Goal: Information Seeking & Learning: Learn about a topic

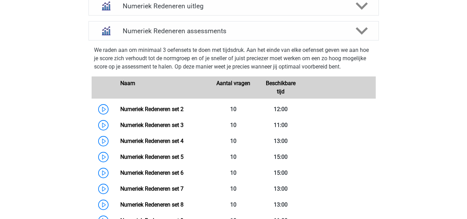
scroll to position [459, 0]
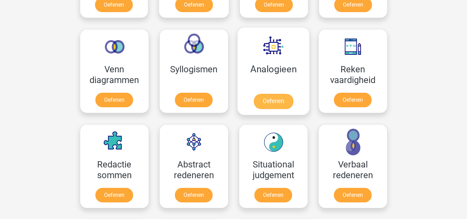
scroll to position [390, 0]
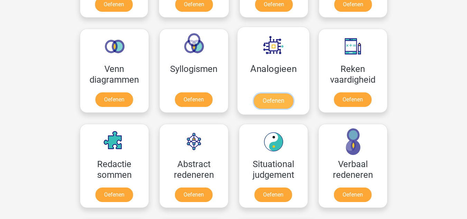
click at [276, 105] on link "Oefenen" at bounding box center [272, 100] width 39 height 15
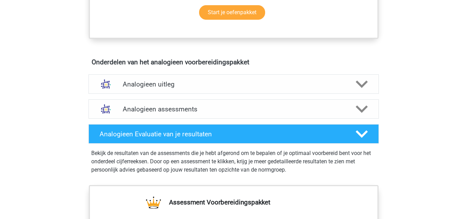
scroll to position [348, 0]
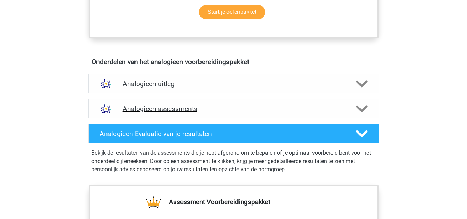
click at [151, 108] on h4 "Analogieen assessments" at bounding box center [234, 109] width 222 height 8
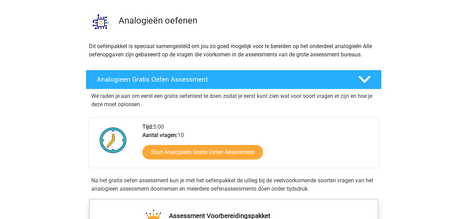
scroll to position [30, 0]
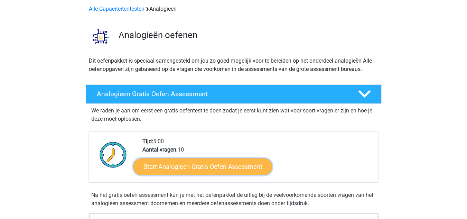
click at [207, 170] on link "Start Analogieen Gratis Oefen Assessment" at bounding box center [202, 166] width 138 height 17
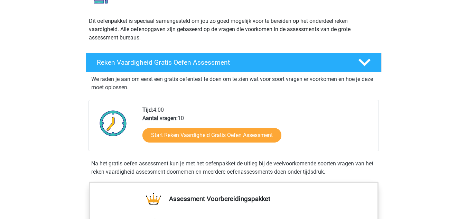
scroll to position [69, 0]
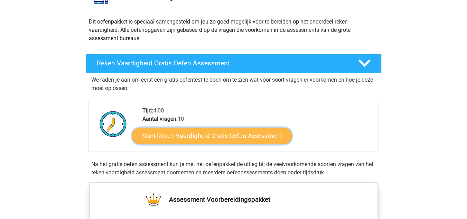
click at [181, 138] on link "Start Reken Vaardigheid Gratis Oefen Assessment" at bounding box center [212, 135] width 160 height 17
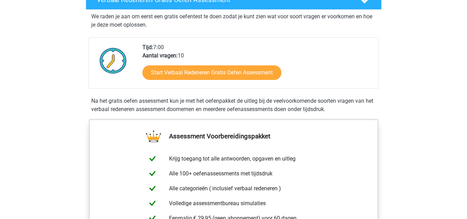
scroll to position [132, 0]
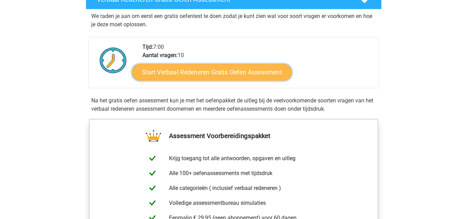
click at [192, 71] on link "Start Verbaal Redeneren Gratis Oefen Assessment" at bounding box center [212, 72] width 160 height 17
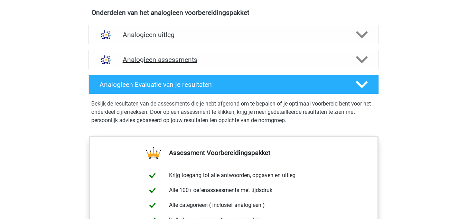
click at [140, 64] on div "Analogieen assessments" at bounding box center [233, 59] width 290 height 19
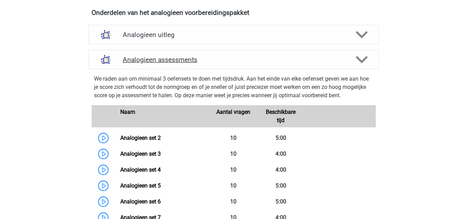
scroll to position [472, 0]
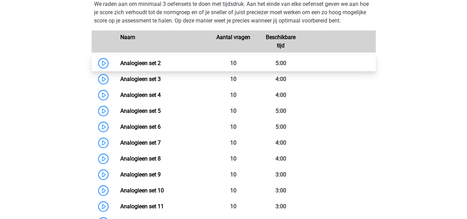
click at [120, 63] on link "Analogieen set 2" at bounding box center [140, 63] width 40 height 7
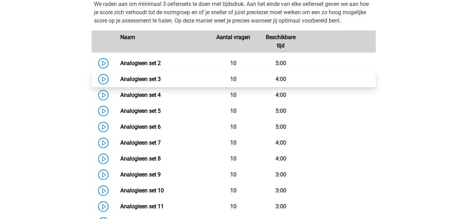
click at [120, 79] on link "Analogieen set 3" at bounding box center [140, 79] width 40 height 7
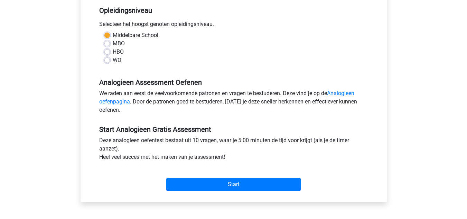
scroll to position [146, 0]
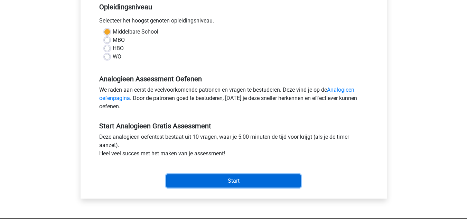
click at [224, 178] on input "Start" at bounding box center [233, 180] width 134 height 13
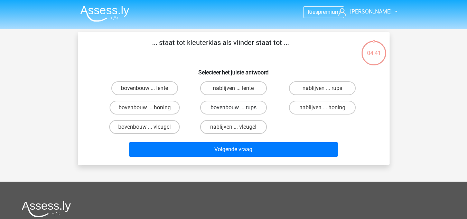
click at [224, 107] on label "bovenbouw ... rups" at bounding box center [233, 107] width 67 height 14
click at [233, 107] on input "bovenbouw ... rups" at bounding box center [235, 109] width 4 height 4
radio input "true"
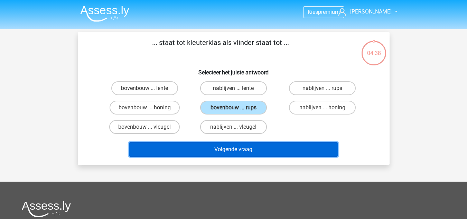
click at [219, 152] on button "Volgende vraag" at bounding box center [233, 149] width 209 height 15
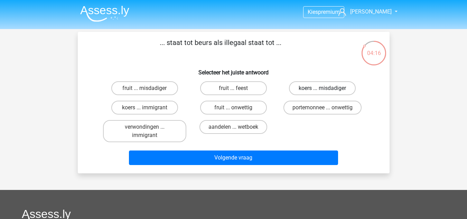
click at [310, 89] on label "koers ... misdadiger" at bounding box center [322, 88] width 67 height 14
click at [322, 89] on input "koers ... misdadiger" at bounding box center [324, 90] width 4 height 4
radio input "true"
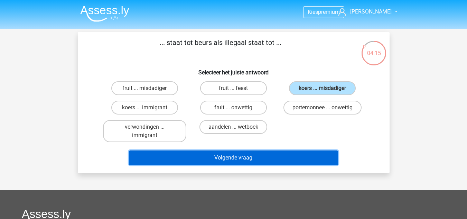
click at [261, 160] on button "Volgende vraag" at bounding box center [233, 157] width 209 height 15
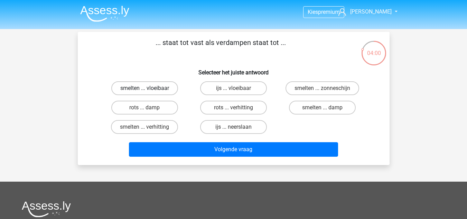
click at [165, 87] on label "smelten ... vloeibaar" at bounding box center [144, 88] width 67 height 14
click at [149, 88] on input "smelten ... vloeibaar" at bounding box center [146, 90] width 4 height 4
radio input "true"
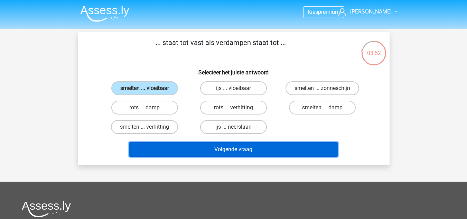
click at [220, 151] on button "Volgende vraag" at bounding box center [233, 149] width 209 height 15
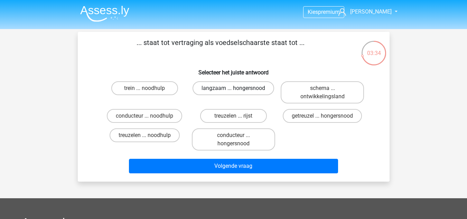
click at [240, 90] on label "langzaam ... hongersnood" at bounding box center [232, 88] width 81 height 14
click at [238, 90] on input "langzaam ... hongersnood" at bounding box center [235, 90] width 4 height 4
radio input "true"
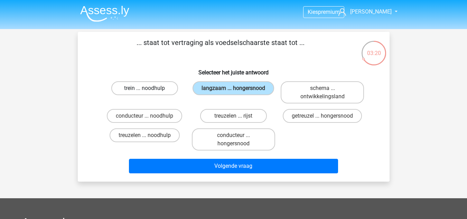
click at [159, 88] on label "trein ... noodhulp" at bounding box center [144, 88] width 67 height 14
click at [149, 88] on input "trein ... noodhulp" at bounding box center [146, 90] width 4 height 4
radio input "true"
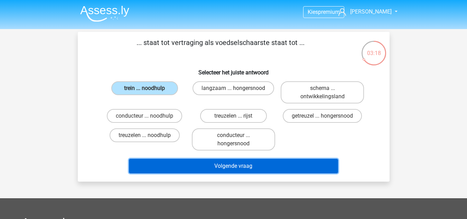
click at [248, 168] on button "Volgende vraag" at bounding box center [233, 166] width 209 height 15
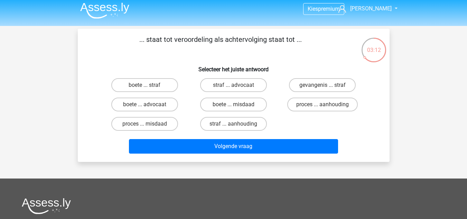
scroll to position [3, 0]
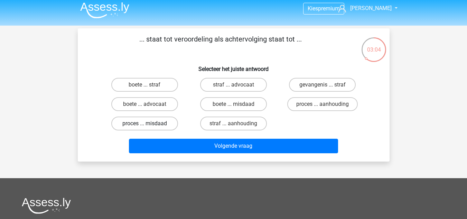
click at [159, 121] on label "proces ... misdaad" at bounding box center [144, 123] width 67 height 14
click at [149, 123] on input "proces ... misdaad" at bounding box center [146, 125] width 4 height 4
radio input "true"
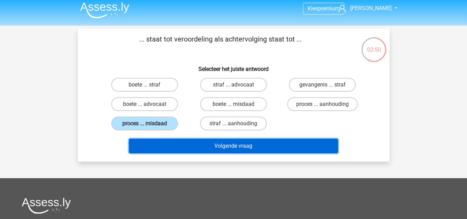
click at [256, 141] on button "Volgende vraag" at bounding box center [233, 145] width 209 height 15
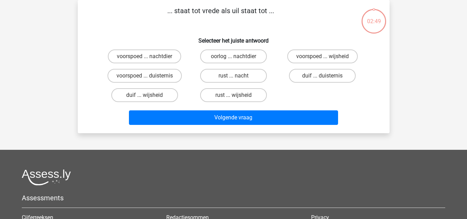
scroll to position [0, 0]
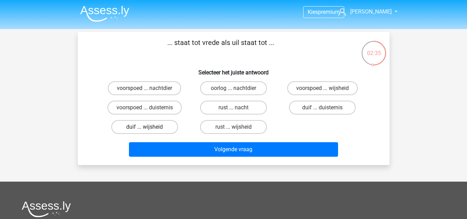
click at [172, 124] on label "duif ... wijsheid" at bounding box center [144, 127] width 67 height 14
click at [149, 127] on input "duif ... wijsheid" at bounding box center [146, 129] width 4 height 4
radio input "true"
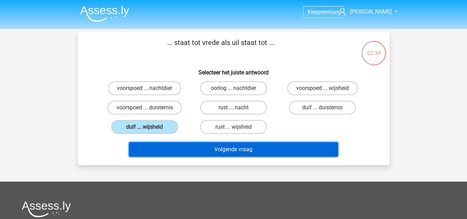
click at [204, 145] on button "Volgende vraag" at bounding box center [233, 149] width 209 height 15
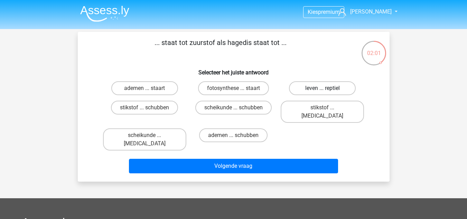
click at [317, 89] on label "leven ... reptiel" at bounding box center [322, 88] width 67 height 14
click at [322, 89] on input "leven ... reptiel" at bounding box center [324, 90] width 4 height 4
radio input "true"
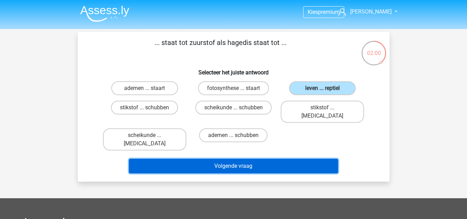
click at [286, 159] on button "Volgende vraag" at bounding box center [233, 166] width 209 height 15
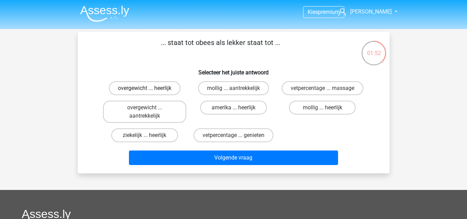
click at [170, 86] on label "overgewicht ... heerlijk" at bounding box center [144, 88] width 71 height 14
click at [149, 88] on input "overgewicht ... heerlijk" at bounding box center [146, 90] width 4 height 4
radio input "true"
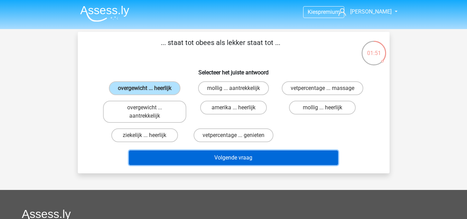
click at [222, 155] on button "Volgende vraag" at bounding box center [233, 157] width 209 height 15
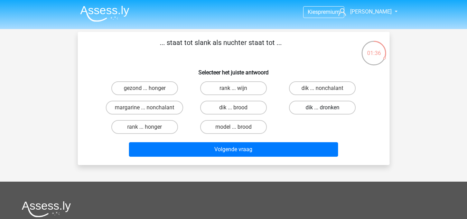
click at [329, 106] on label "dik ... dronken" at bounding box center [322, 107] width 67 height 14
click at [327, 107] on input "dik ... dronken" at bounding box center [324, 109] width 4 height 4
radio input "true"
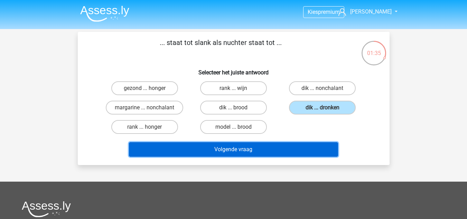
click at [279, 149] on button "Volgende vraag" at bounding box center [233, 149] width 209 height 15
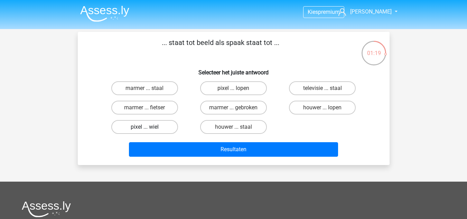
click at [153, 127] on label "pixel ... wiel" at bounding box center [144, 127] width 67 height 14
click at [149, 127] on input "pixel ... wiel" at bounding box center [146, 129] width 4 height 4
radio input "true"
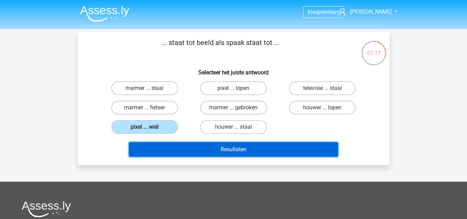
click at [220, 147] on button "Resultaten" at bounding box center [233, 149] width 209 height 15
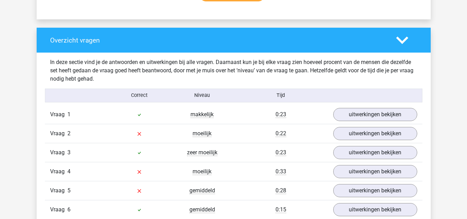
scroll to position [493, 0]
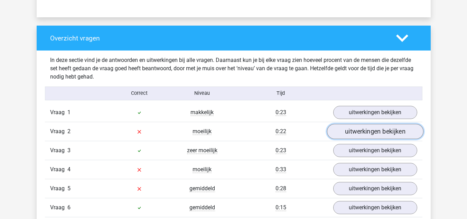
click at [356, 129] on link "uitwerkingen bekijken" at bounding box center [374, 131] width 96 height 15
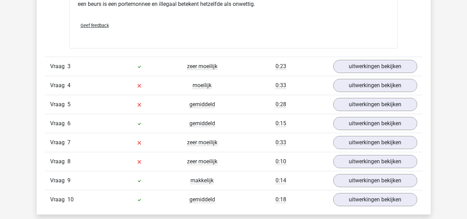
scroll to position [761, 0]
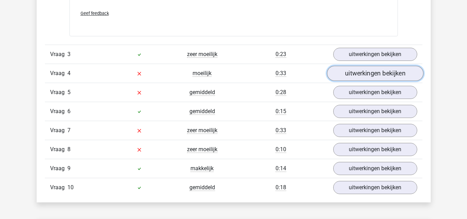
click at [352, 74] on link "uitwerkingen bekijken" at bounding box center [374, 73] width 96 height 15
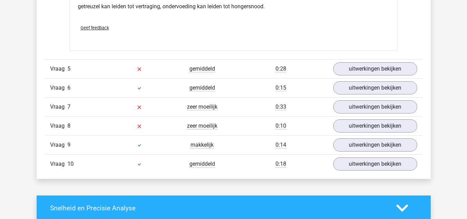
scroll to position [967, 0]
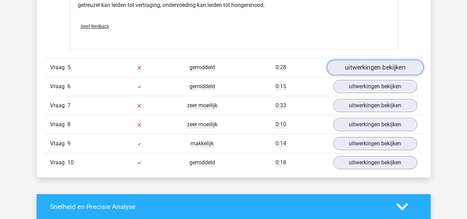
click at [368, 67] on link "uitwerkingen bekijken" at bounding box center [374, 67] width 96 height 15
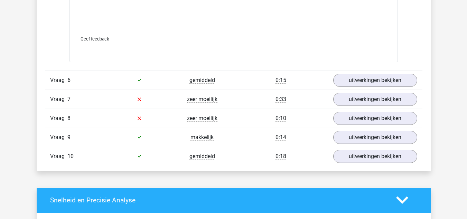
scroll to position [1341, 0]
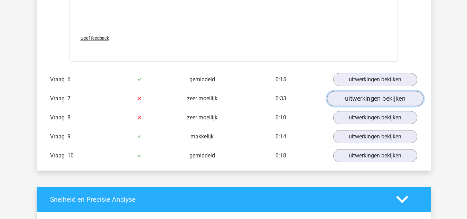
click at [339, 97] on link "uitwerkingen bekijken" at bounding box center [374, 98] width 96 height 15
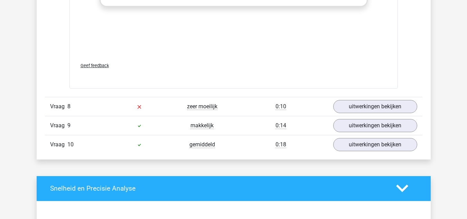
scroll to position [1718, 0]
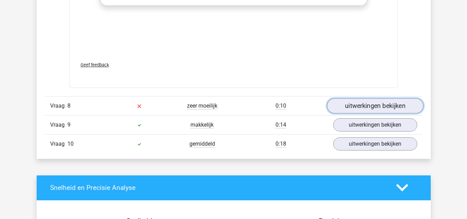
click at [340, 107] on link "uitwerkingen bekijken" at bounding box center [374, 105] width 96 height 15
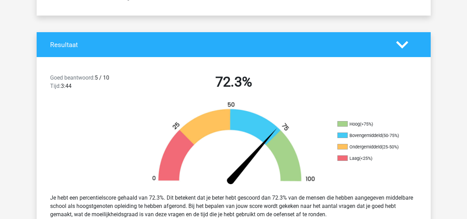
scroll to position [0, 0]
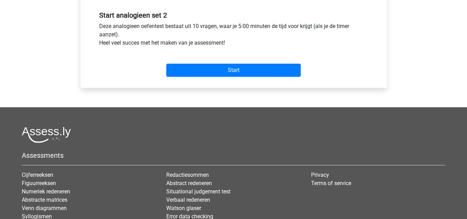
scroll to position [257, 0]
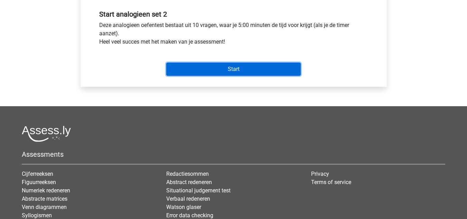
click at [210, 69] on input "Start" at bounding box center [233, 69] width 134 height 13
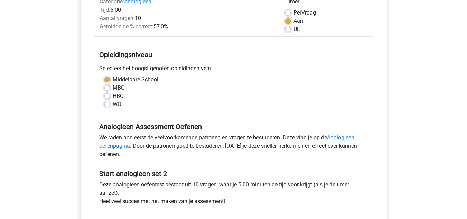
scroll to position [0, 0]
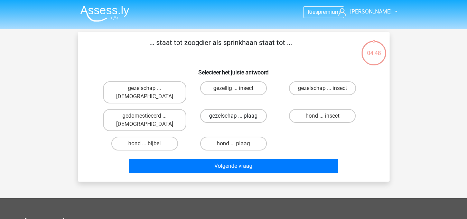
click at [258, 109] on label "gezelschap ... plaag" at bounding box center [233, 116] width 67 height 14
click at [238, 116] on input "gezelschap ... plaag" at bounding box center [235, 118] width 4 height 4
radio input "true"
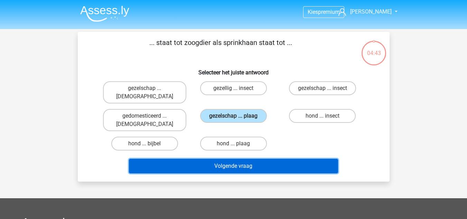
click at [257, 159] on button "Volgende vraag" at bounding box center [233, 166] width 209 height 15
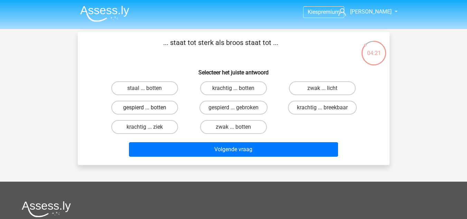
click at [164, 106] on label "gespierd ... botten" at bounding box center [144, 107] width 67 height 14
click at [149, 107] on input "gespierd ... botten" at bounding box center [146, 109] width 4 height 4
radio input "true"
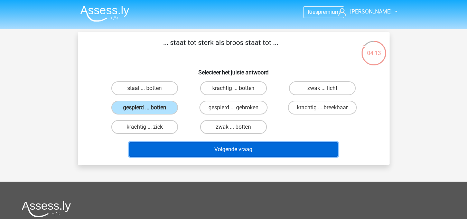
click at [229, 148] on button "Volgende vraag" at bounding box center [233, 149] width 209 height 15
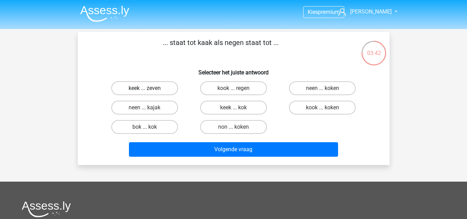
click at [165, 88] on label "keek ... zeven" at bounding box center [144, 88] width 67 height 14
click at [149, 88] on input "keek ... zeven" at bounding box center [146, 90] width 4 height 4
radio input "true"
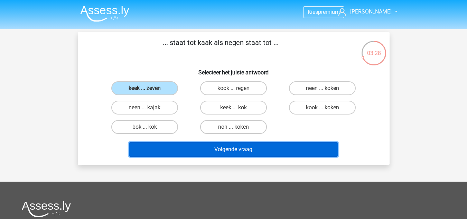
click at [209, 145] on button "Volgende vraag" at bounding box center [233, 149] width 209 height 15
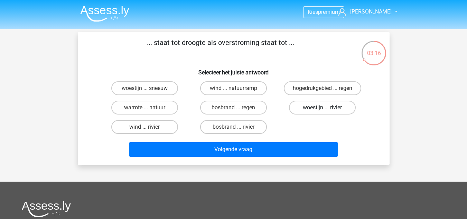
click at [318, 106] on label "woestijn ... rivier" at bounding box center [322, 107] width 67 height 14
click at [322, 107] on input "woestijn ... rivier" at bounding box center [324, 109] width 4 height 4
radio input "true"
click at [245, 125] on label "bosbrand ... rivier" at bounding box center [233, 127] width 67 height 14
click at [238, 127] on input "bosbrand ... rivier" at bounding box center [235, 129] width 4 height 4
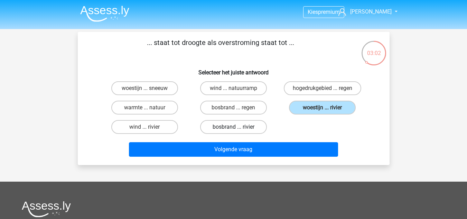
radio input "true"
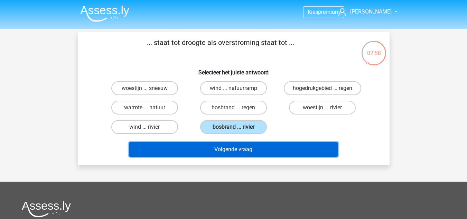
click at [253, 151] on button "Volgende vraag" at bounding box center [233, 149] width 209 height 15
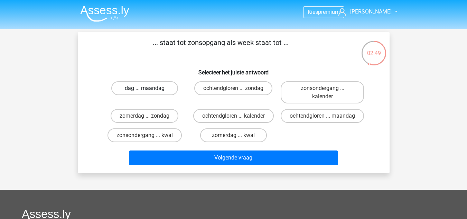
click at [164, 88] on label "dag ... maandag" at bounding box center [144, 88] width 67 height 14
click at [149, 88] on input "dag ... maandag" at bounding box center [146, 90] width 4 height 4
radio input "true"
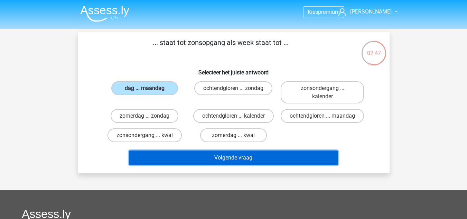
click at [257, 165] on button "Volgende vraag" at bounding box center [233, 157] width 209 height 15
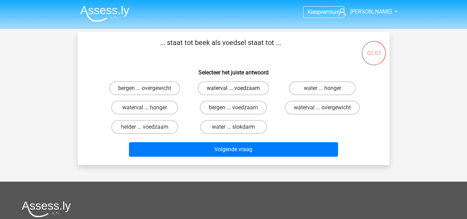
click at [246, 87] on label "waterval ... voedzaam" at bounding box center [233, 88] width 71 height 14
click at [238, 88] on input "waterval ... voedzaam" at bounding box center [235, 90] width 4 height 4
radio input "true"
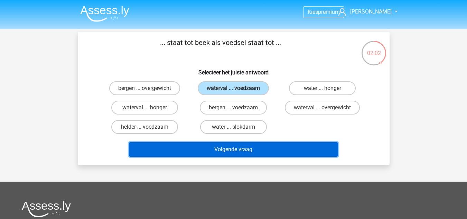
click at [261, 148] on button "Volgende vraag" at bounding box center [233, 149] width 209 height 15
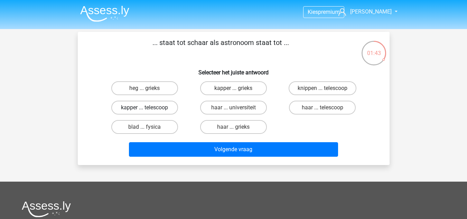
click at [164, 109] on label "kapper ... telescoop" at bounding box center [144, 107] width 67 height 14
click at [149, 109] on input "kapper ... telescoop" at bounding box center [146, 109] width 4 height 4
radio input "true"
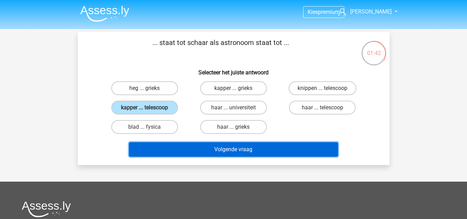
click at [226, 149] on button "Volgende vraag" at bounding box center [233, 149] width 209 height 15
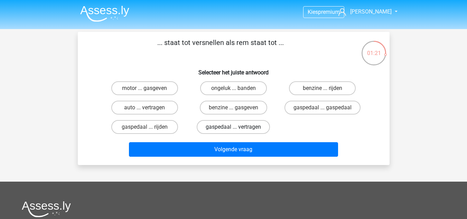
click at [250, 127] on label "gaspedaal ... vertragen" at bounding box center [232, 127] width 73 height 14
click at [238, 127] on input "gaspedaal ... vertragen" at bounding box center [235, 129] width 4 height 4
radio input "true"
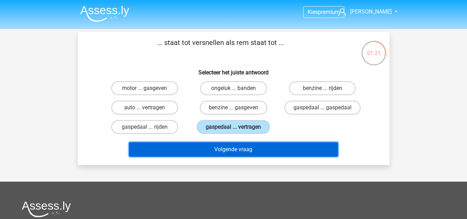
click at [249, 148] on button "Volgende vraag" at bounding box center [233, 149] width 209 height 15
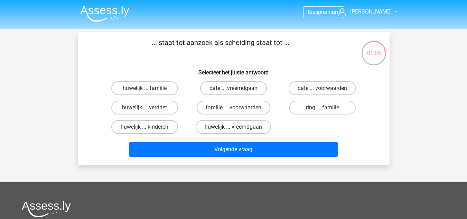
click at [239, 127] on label "huwelijk ... vreemdgaan" at bounding box center [232, 127] width 75 height 14
click at [238, 127] on input "huwelijk ... vreemdgaan" at bounding box center [235, 129] width 4 height 4
radio input "true"
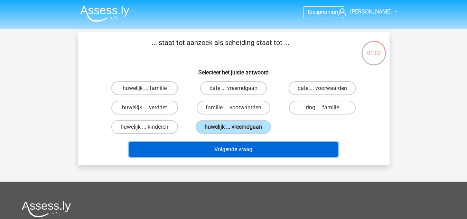
click at [251, 153] on button "Volgende vraag" at bounding box center [233, 149] width 209 height 15
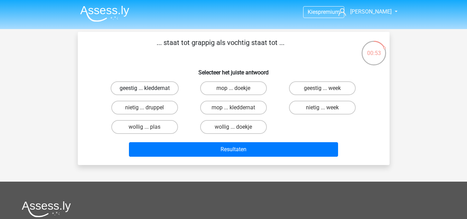
click at [162, 88] on label "geestig ... kleddernat" at bounding box center [145, 88] width 68 height 14
click at [149, 88] on input "geestig ... kleddernat" at bounding box center [146, 90] width 4 height 4
radio input "true"
click at [242, 86] on label "mop ... doekje" at bounding box center [233, 88] width 67 height 14
click at [238, 88] on input "mop ... doekje" at bounding box center [235, 90] width 4 height 4
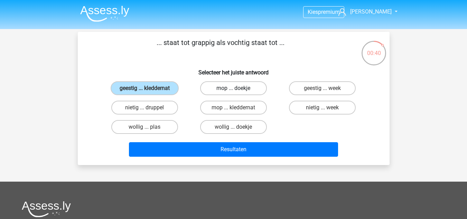
radio input "true"
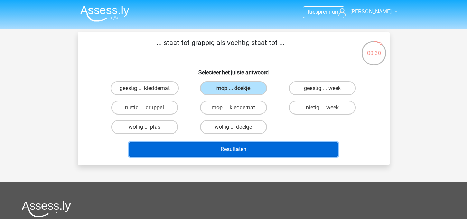
click at [246, 147] on button "Resultaten" at bounding box center [233, 149] width 209 height 15
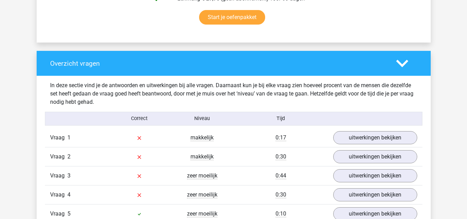
scroll to position [471, 0]
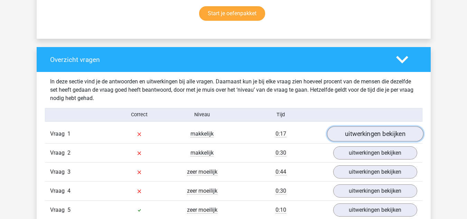
click at [373, 129] on link "uitwerkingen bekijken" at bounding box center [374, 133] width 96 height 15
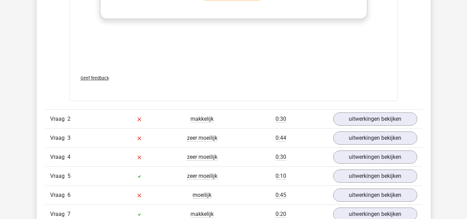
scroll to position [881, 0]
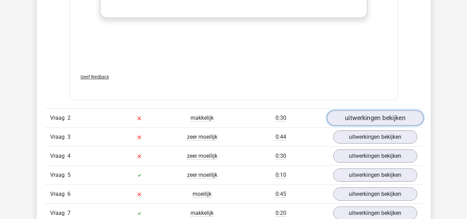
click at [362, 111] on link "uitwerkingen bekijken" at bounding box center [374, 117] width 96 height 15
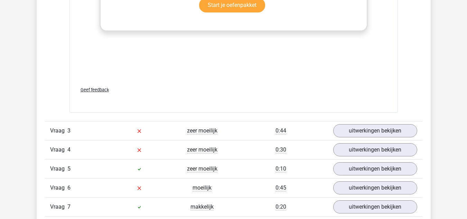
scroll to position [1265, 0]
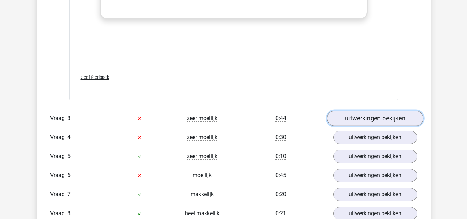
click at [363, 119] on link "uitwerkingen bekijken" at bounding box center [374, 118] width 96 height 15
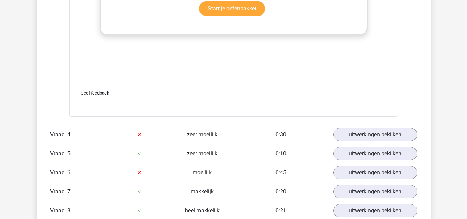
scroll to position [1640, 0]
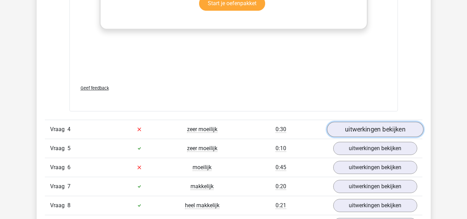
click at [356, 127] on link "uitwerkingen bekijken" at bounding box center [374, 129] width 96 height 15
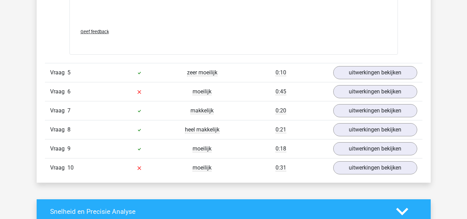
scroll to position [2090, 0]
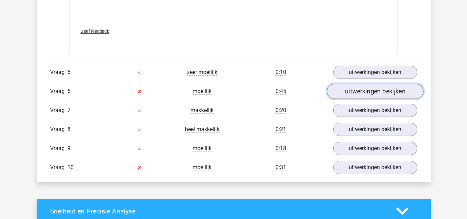
click at [361, 94] on link "uitwerkingen bekijken" at bounding box center [374, 91] width 96 height 15
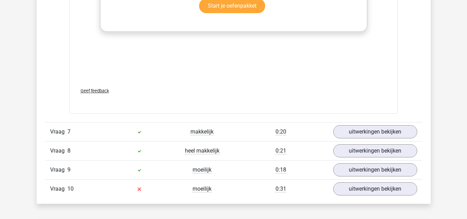
scroll to position [2466, 0]
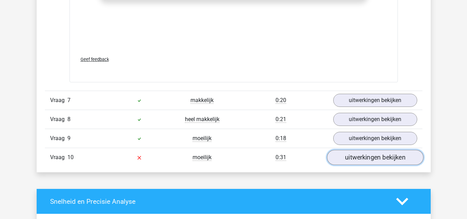
click at [340, 160] on link "uitwerkingen bekijken" at bounding box center [374, 157] width 96 height 15
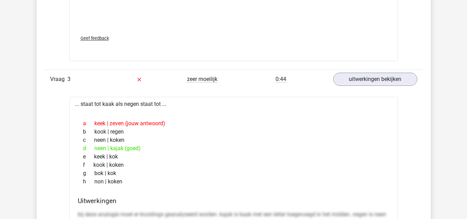
scroll to position [1305, 0]
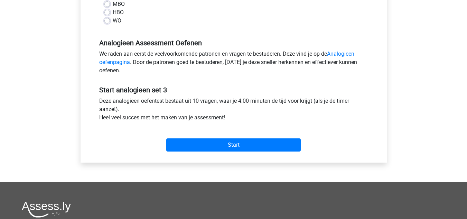
scroll to position [192, 0]
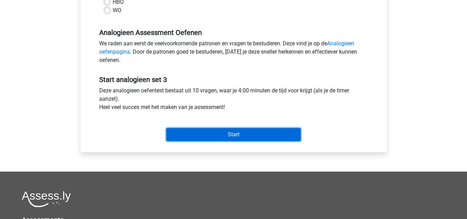
click at [204, 136] on input "Start" at bounding box center [233, 134] width 134 height 13
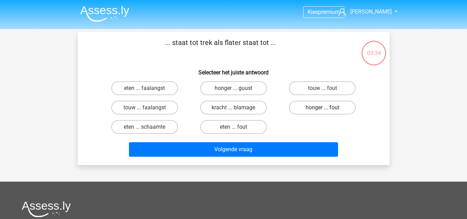
click at [306, 109] on label "honger ... fout" at bounding box center [322, 107] width 67 height 14
click at [322, 109] on input "honger ... fout" at bounding box center [324, 109] width 4 height 4
radio input "true"
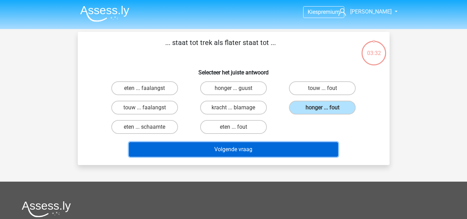
click at [253, 151] on button "Volgende vraag" at bounding box center [233, 149] width 209 height 15
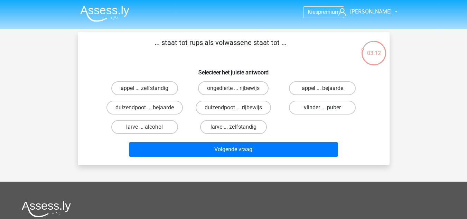
click at [321, 107] on label "vlinder ... puber" at bounding box center [322, 107] width 67 height 14
click at [322, 107] on input "vlinder ... puber" at bounding box center [324, 109] width 4 height 4
radio input "true"
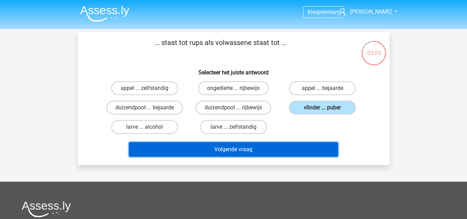
click at [261, 148] on button "Volgende vraag" at bounding box center [233, 149] width 209 height 15
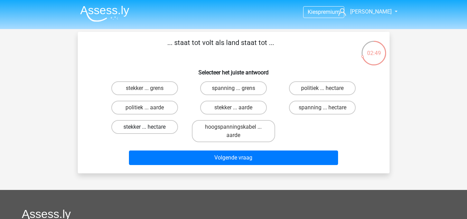
click at [169, 126] on label "stekker ... hectare" at bounding box center [144, 127] width 67 height 14
click at [149, 127] on input "stekker ... hectare" at bounding box center [146, 129] width 4 height 4
radio input "true"
click at [345, 108] on label "spanning ... hectare" at bounding box center [322, 107] width 67 height 14
click at [327, 108] on input "spanning ... hectare" at bounding box center [324, 109] width 4 height 4
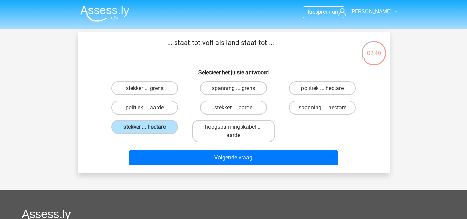
radio input "true"
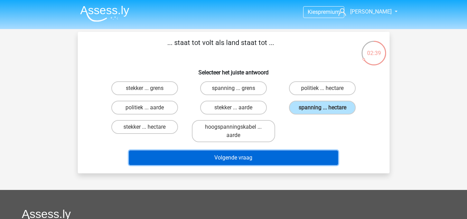
click at [281, 163] on button "Volgende vraag" at bounding box center [233, 157] width 209 height 15
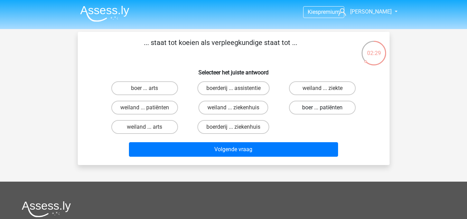
click at [327, 108] on label "boer ... patiënten" at bounding box center [322, 107] width 67 height 14
click at [327, 108] on input "boer ... patiënten" at bounding box center [324, 109] width 4 height 4
radio input "true"
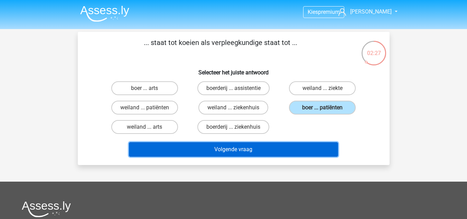
click at [270, 147] on button "Volgende vraag" at bounding box center [233, 149] width 209 height 15
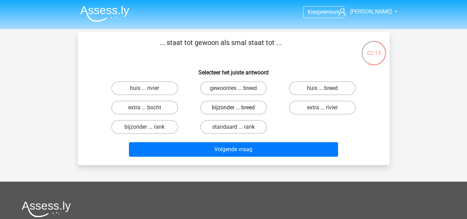
click at [249, 104] on label "bijzonder ... breed" at bounding box center [233, 107] width 67 height 14
click at [238, 107] on input "bijzonder ... breed" at bounding box center [235, 109] width 4 height 4
radio input "true"
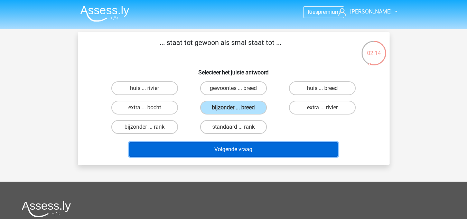
click at [274, 146] on button "Volgende vraag" at bounding box center [233, 149] width 209 height 15
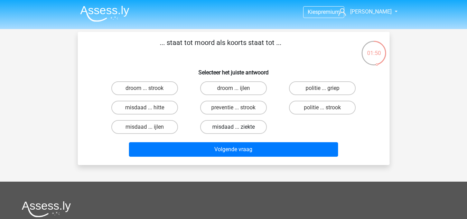
click at [242, 126] on label "misdaad ... ziekte" at bounding box center [233, 127] width 67 height 14
click at [238, 127] on input "misdaad ... ziekte" at bounding box center [235, 129] width 4 height 4
radio input "true"
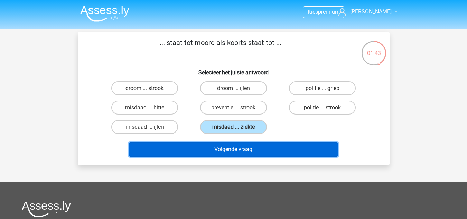
click at [243, 147] on button "Volgende vraag" at bounding box center [233, 149] width 209 height 15
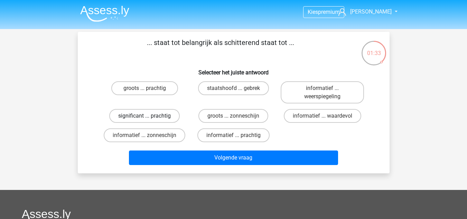
click at [153, 116] on label "significant ... prachtig" at bounding box center [144, 116] width 70 height 14
click at [149, 116] on input "significant ... prachtig" at bounding box center [146, 118] width 4 height 4
radio input "true"
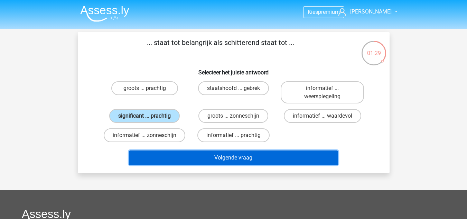
click at [274, 156] on button "Volgende vraag" at bounding box center [233, 157] width 209 height 15
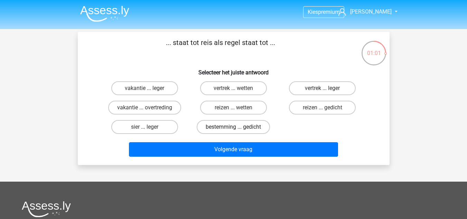
click at [260, 125] on label "bestemming ... gedicht" at bounding box center [232, 127] width 73 height 14
click at [238, 127] on input "bestemming ... gedicht" at bounding box center [235, 129] width 4 height 4
radio input "true"
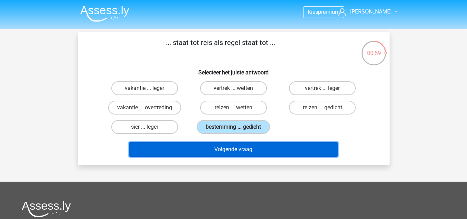
click at [255, 148] on button "Volgende vraag" at bounding box center [233, 149] width 209 height 15
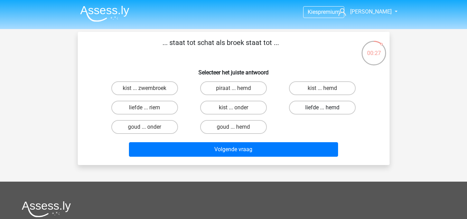
click at [316, 109] on label "liefde ... hemd" at bounding box center [322, 107] width 67 height 14
click at [322, 109] on input "liefde ... hemd" at bounding box center [324, 109] width 4 height 4
radio input "true"
click at [312, 85] on label "kist ... hemd" at bounding box center [322, 88] width 67 height 14
click at [322, 88] on input "kist ... hemd" at bounding box center [324, 90] width 4 height 4
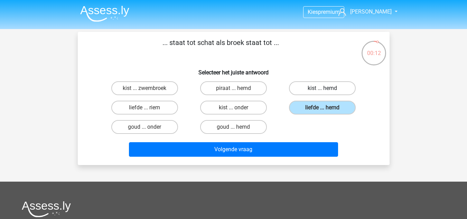
radio input "true"
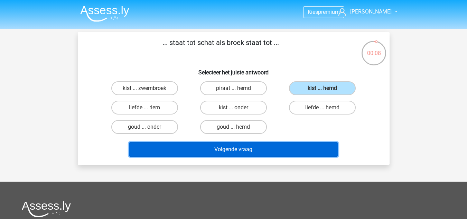
click at [291, 148] on button "Volgende vraag" at bounding box center [233, 149] width 209 height 15
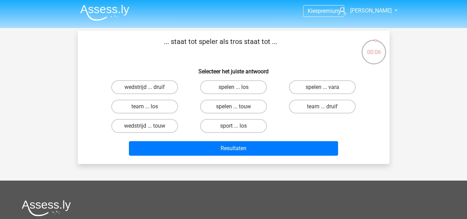
scroll to position [0, 0]
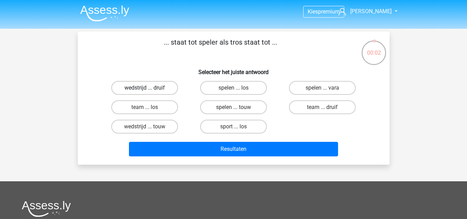
click at [164, 88] on label "wedstrijd ... druif" at bounding box center [144, 88] width 67 height 14
click at [149, 88] on input "wedstrijd ... druif" at bounding box center [146, 90] width 4 height 4
radio input "true"
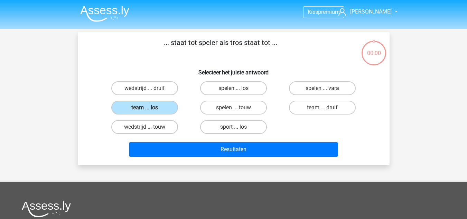
scroll to position [0, 0]
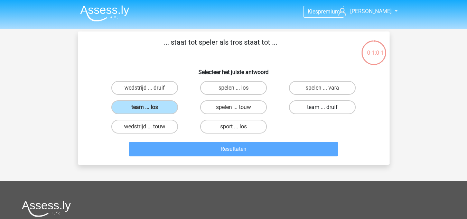
click at [307, 107] on label "team ... druif" at bounding box center [322, 107] width 67 height 14
click at [322, 107] on input "team ... druif" at bounding box center [324, 109] width 4 height 4
radio input "true"
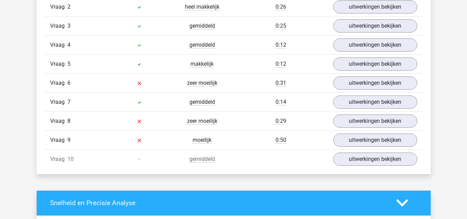
scroll to position [617, 0]
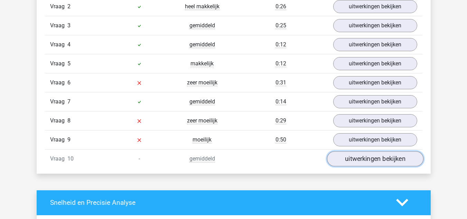
click at [348, 159] on link "uitwerkingen bekijken" at bounding box center [374, 158] width 96 height 15
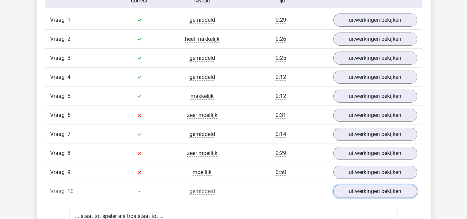
scroll to position [586, 0]
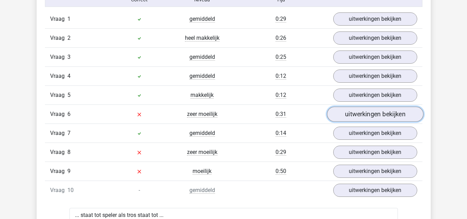
click at [342, 116] on link "uitwerkingen bekijken" at bounding box center [374, 113] width 96 height 15
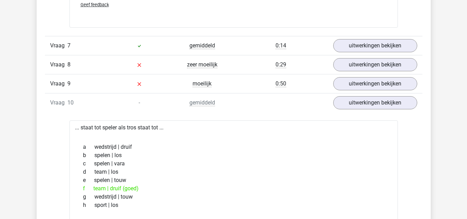
scroll to position [1042, 0]
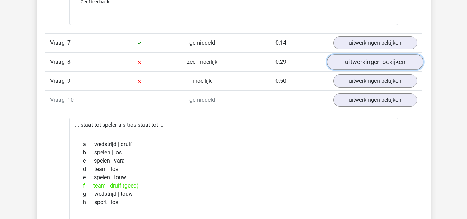
click at [335, 61] on link "uitwerkingen bekijken" at bounding box center [374, 61] width 96 height 15
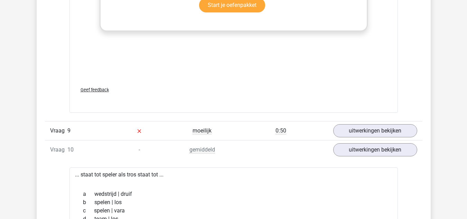
scroll to position [1362, 0]
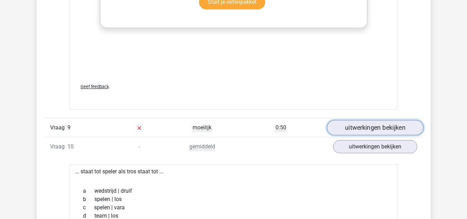
click at [347, 129] on link "uitwerkingen bekijken" at bounding box center [374, 127] width 96 height 15
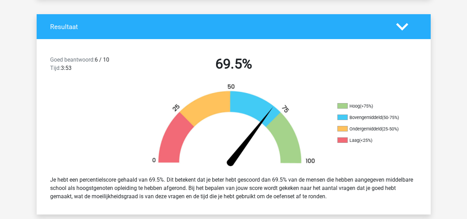
scroll to position [0, 0]
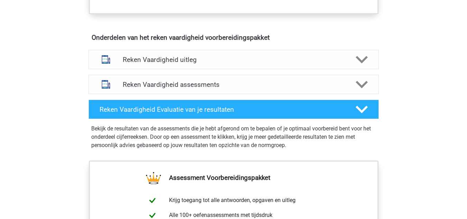
scroll to position [381, 0]
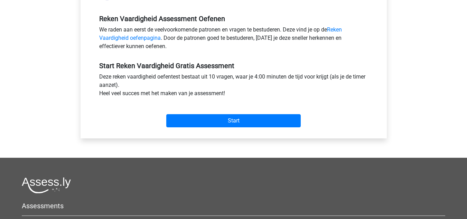
scroll to position [207, 0]
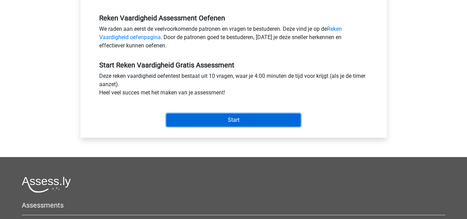
click at [210, 119] on input "Start" at bounding box center [233, 119] width 134 height 13
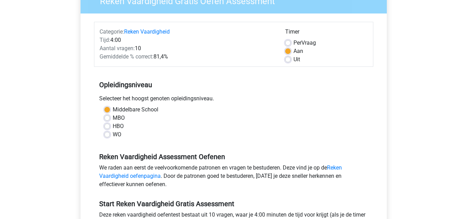
scroll to position [0, 0]
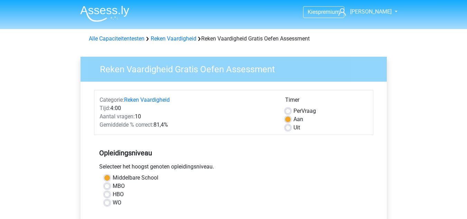
click at [181, 42] on div "Alle Capaciteitentesten Reken Vaardigheid Reken Vaardigheid Gratis Oefen Assess…" at bounding box center [233, 39] width 295 height 8
click at [180, 40] on link "Reken Vaardigheid" at bounding box center [174, 38] width 46 height 7
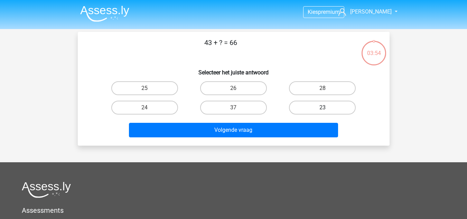
click at [311, 104] on label "23" at bounding box center [322, 107] width 67 height 14
click at [322, 107] on input "23" at bounding box center [324, 109] width 4 height 4
radio input "true"
click at [290, 121] on div "Volgende vraag" at bounding box center [233, 128] width 289 height 23
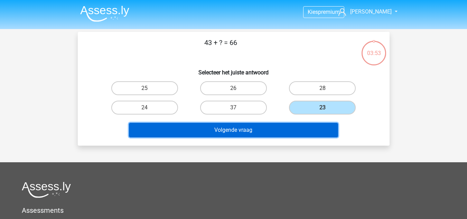
click at [284, 127] on button "Volgende vraag" at bounding box center [233, 130] width 209 height 15
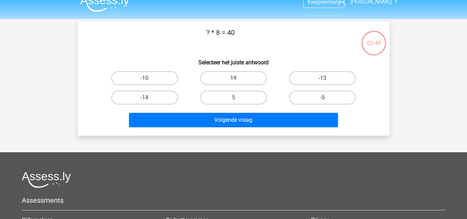
scroll to position [8, 0]
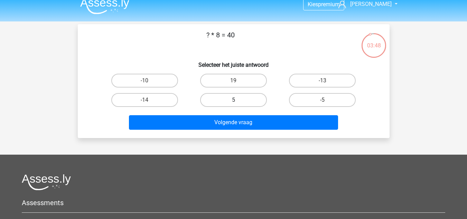
click at [228, 103] on label "5" at bounding box center [233, 100] width 67 height 14
click at [233, 103] on input "5" at bounding box center [235, 102] width 4 height 4
radio input "true"
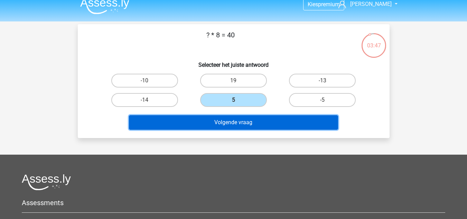
click at [230, 120] on button "Volgende vraag" at bounding box center [233, 122] width 209 height 15
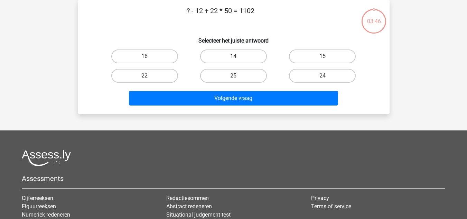
scroll to position [14, 0]
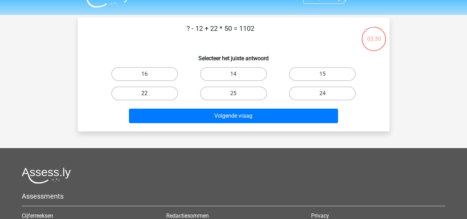
click at [159, 94] on label "22" at bounding box center [144, 93] width 67 height 14
click at [149, 94] on input "22" at bounding box center [146, 95] width 4 height 4
radio input "true"
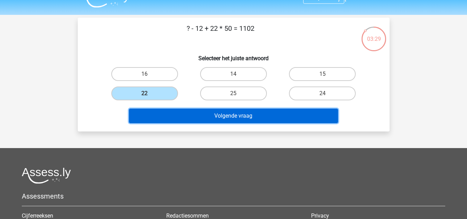
click at [199, 116] on button "Volgende vraag" at bounding box center [233, 115] width 209 height 15
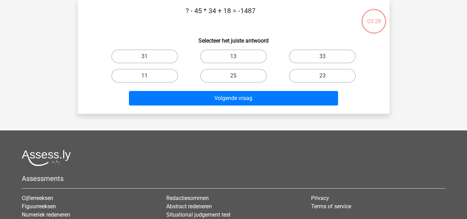
scroll to position [0, 0]
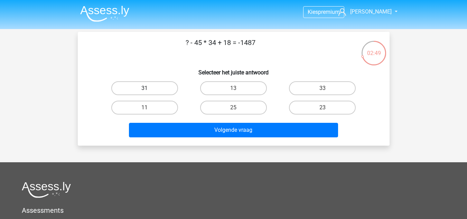
click at [165, 85] on label "31" at bounding box center [144, 88] width 67 height 14
click at [149, 88] on input "31" at bounding box center [146, 90] width 4 height 4
radio input "true"
click at [165, 85] on label "31" at bounding box center [144, 88] width 67 height 14
click at [149, 88] on input "31" at bounding box center [146, 90] width 4 height 4
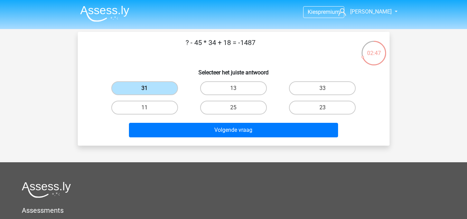
click at [165, 85] on label "31" at bounding box center [144, 88] width 67 height 14
click at [149, 88] on input "31" at bounding box center [146, 90] width 4 height 4
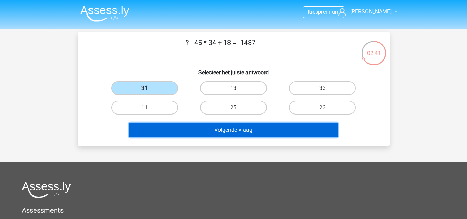
click at [237, 126] on button "Volgende vraag" at bounding box center [233, 130] width 209 height 15
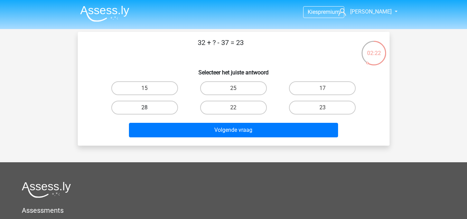
click at [152, 105] on label "28" at bounding box center [144, 107] width 67 height 14
click at [149, 107] on input "28" at bounding box center [146, 109] width 4 height 4
radio input "true"
click at [191, 122] on div "Volgende vraag" at bounding box center [233, 128] width 289 height 23
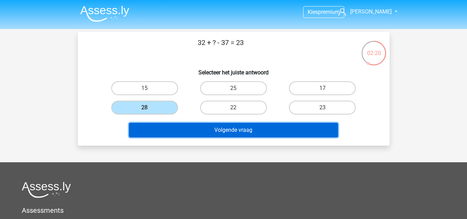
click at [197, 126] on button "Volgende vraag" at bounding box center [233, 130] width 209 height 15
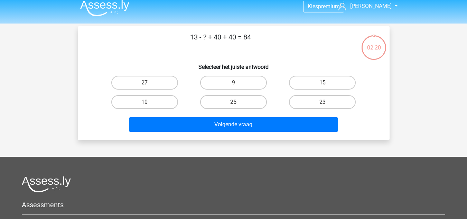
scroll to position [2, 0]
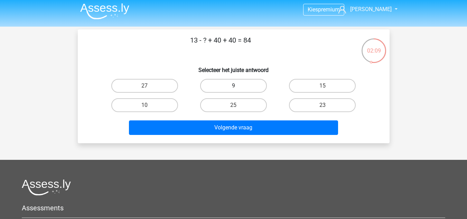
click at [238, 88] on label "9" at bounding box center [233, 86] width 67 height 14
click at [238, 88] on input "9" at bounding box center [235, 88] width 4 height 4
radio input "true"
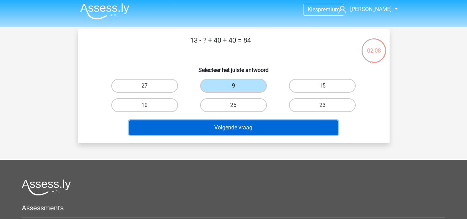
click at [245, 128] on button "Volgende vraag" at bounding box center [233, 127] width 209 height 15
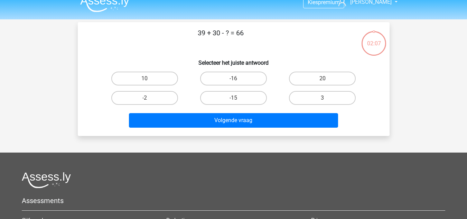
scroll to position [9, 0]
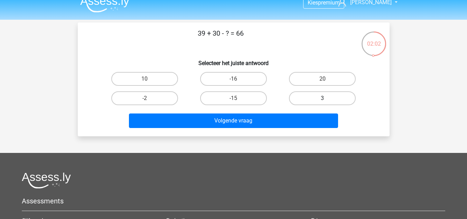
click at [319, 97] on label "3" at bounding box center [322, 98] width 67 height 14
click at [322, 98] on input "3" at bounding box center [324, 100] width 4 height 4
radio input "true"
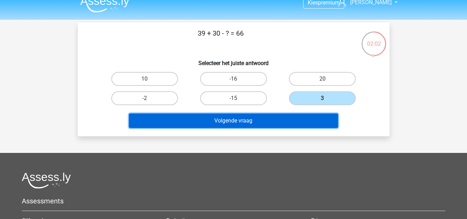
click at [289, 123] on button "Volgende vraag" at bounding box center [233, 120] width 209 height 15
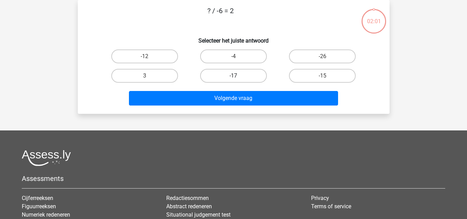
scroll to position [0, 0]
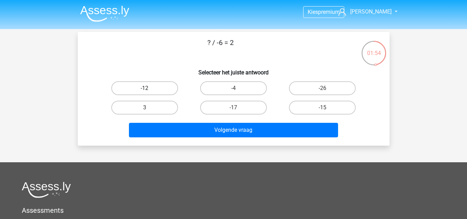
click at [159, 85] on label "-12" at bounding box center [144, 88] width 67 height 14
click at [149, 88] on input "-12" at bounding box center [146, 90] width 4 height 4
radio input "true"
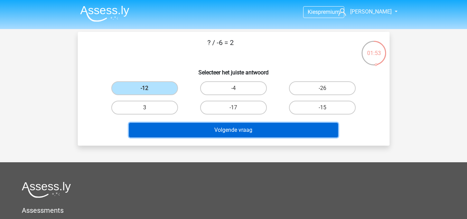
click at [204, 126] on button "Volgende vraag" at bounding box center [233, 130] width 209 height 15
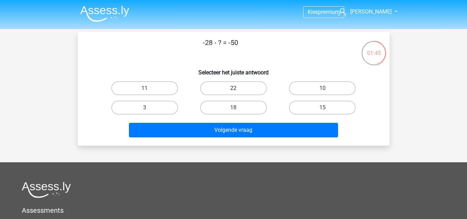
click at [247, 90] on label "22" at bounding box center [233, 88] width 67 height 14
click at [238, 90] on input "22" at bounding box center [235, 90] width 4 height 4
radio input "true"
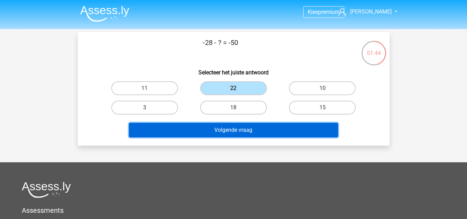
click at [253, 131] on button "Volgende vraag" at bounding box center [233, 130] width 209 height 15
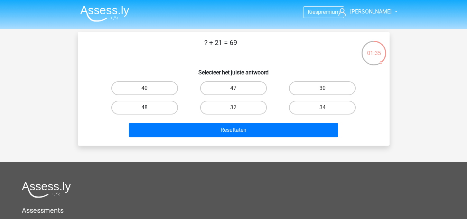
click at [172, 109] on label "48" at bounding box center [144, 107] width 67 height 14
click at [149, 109] on input "48" at bounding box center [146, 109] width 4 height 4
radio input "true"
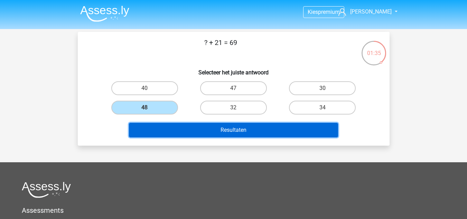
click at [201, 129] on button "Resultaten" at bounding box center [233, 130] width 209 height 15
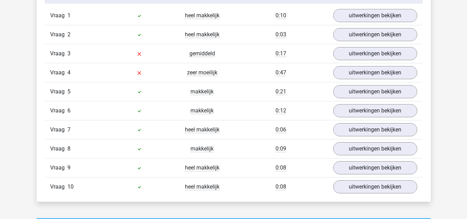
scroll to position [588, 0]
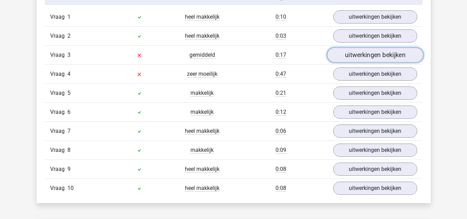
click at [357, 55] on link "uitwerkingen bekijken" at bounding box center [374, 54] width 96 height 15
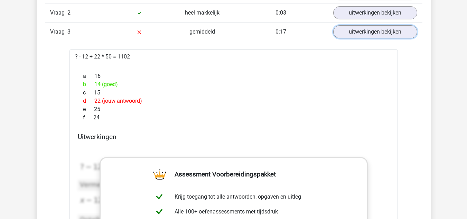
scroll to position [611, 0]
click at [355, 31] on link "uitwerkingen bekijken" at bounding box center [374, 31] width 96 height 15
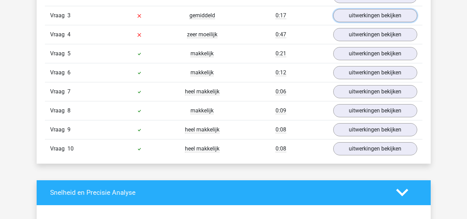
scroll to position [630, 0]
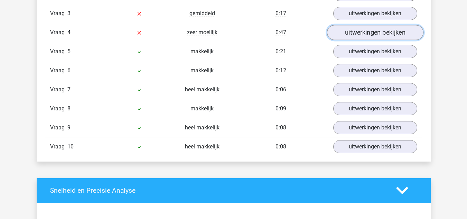
click at [368, 33] on link "uitwerkingen bekijken" at bounding box center [374, 32] width 96 height 15
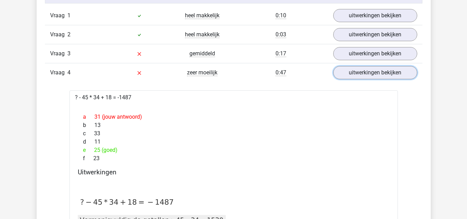
scroll to position [587, 0]
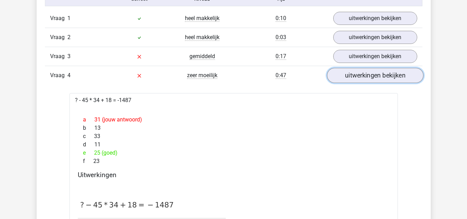
click at [354, 75] on link "uitwerkingen bekijken" at bounding box center [374, 75] width 96 height 15
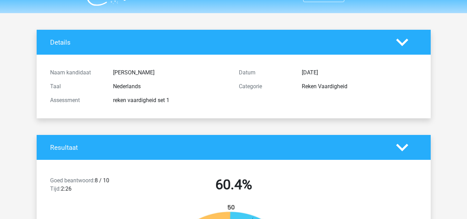
scroll to position [16, 0]
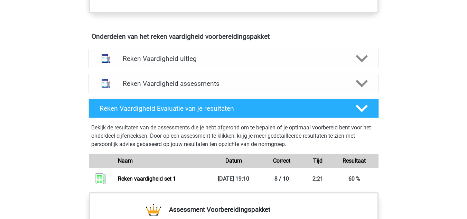
scroll to position [380, 0]
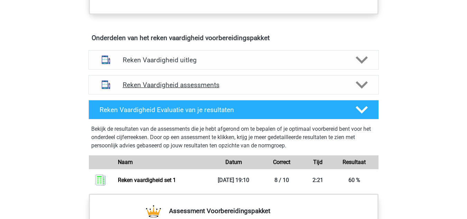
click at [213, 86] on h4 "Reken Vaardigheid assessments" at bounding box center [234, 85] width 222 height 8
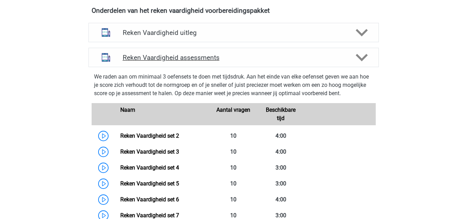
scroll to position [410, 0]
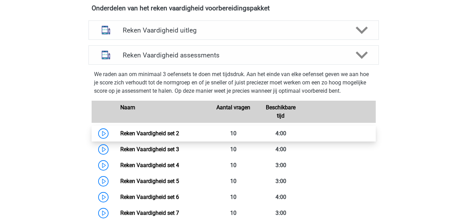
click at [120, 132] on link "Reken Vaardigheid set 2" at bounding box center [149, 133] width 59 height 7
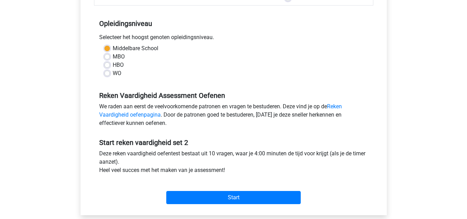
scroll to position [130, 0]
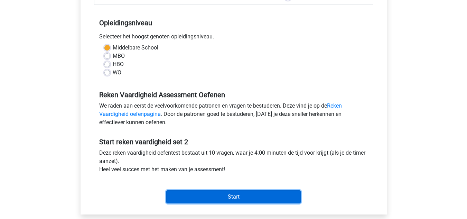
click at [227, 199] on input "Start" at bounding box center [233, 196] width 134 height 13
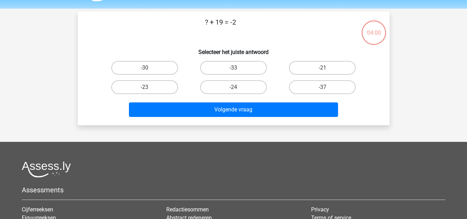
scroll to position [21, 0]
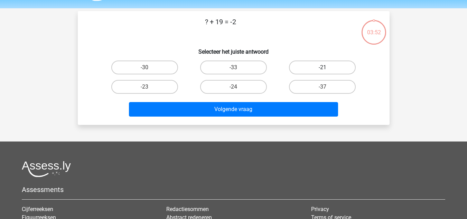
click at [319, 64] on label "-21" at bounding box center [322, 67] width 67 height 14
click at [322, 67] on input "-21" at bounding box center [324, 69] width 4 height 4
radio input "true"
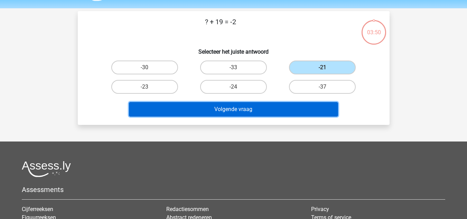
click at [266, 104] on button "Volgende vraag" at bounding box center [233, 109] width 209 height 15
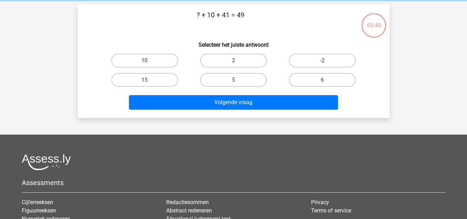
scroll to position [27, 0]
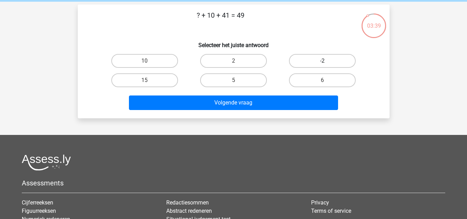
click at [320, 59] on label "-2" at bounding box center [322, 61] width 67 height 14
click at [322, 61] on input "-2" at bounding box center [324, 63] width 4 height 4
radio input "true"
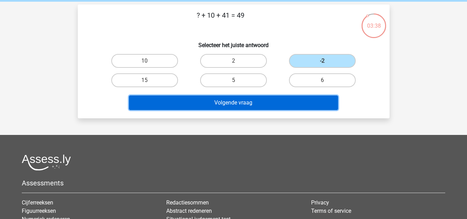
click at [249, 100] on button "Volgende vraag" at bounding box center [233, 102] width 209 height 15
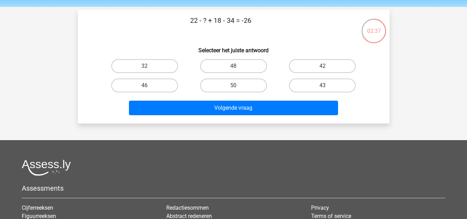
scroll to position [23, 0]
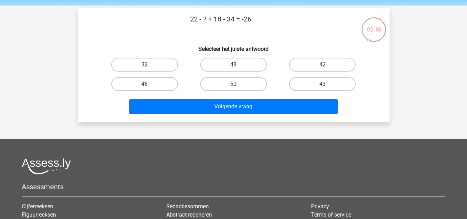
click at [160, 60] on label "32" at bounding box center [144, 65] width 67 height 14
click at [149, 65] on input "32" at bounding box center [146, 67] width 4 height 4
radio input "true"
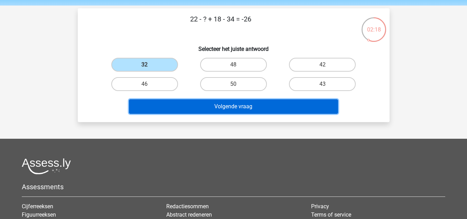
click at [209, 104] on button "Volgende vraag" at bounding box center [233, 106] width 209 height 15
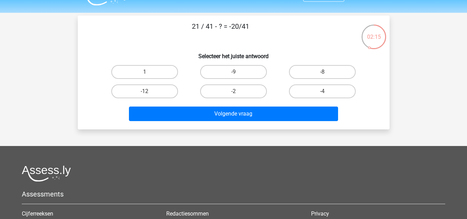
scroll to position [17, 0]
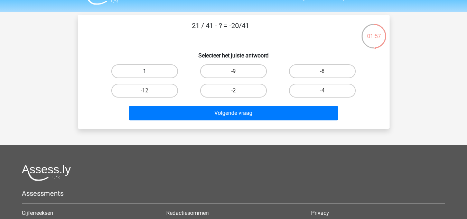
click at [169, 68] on label "1" at bounding box center [144, 71] width 67 height 14
click at [149, 71] on input "1" at bounding box center [146, 73] width 4 height 4
radio input "true"
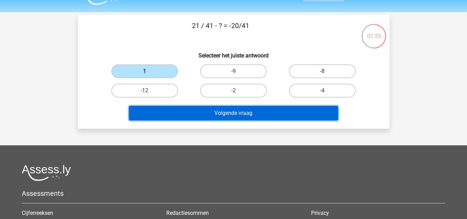
click at [205, 113] on button "Volgende vraag" at bounding box center [233, 113] width 209 height 15
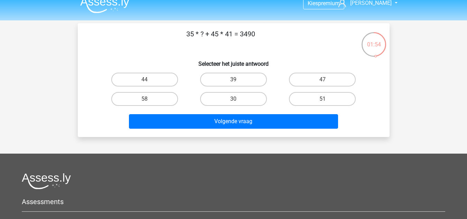
scroll to position [8, 0]
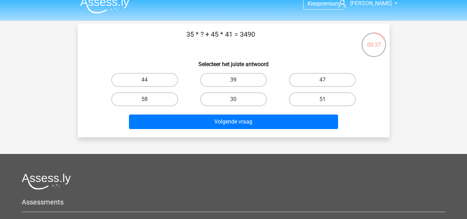
click at [238, 76] on label "39" at bounding box center [233, 80] width 67 height 14
click at [238, 80] on input "39" at bounding box center [235, 82] width 4 height 4
radio input "true"
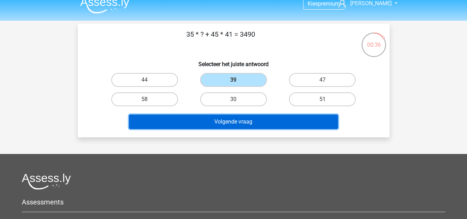
click at [239, 118] on button "Volgende vraag" at bounding box center [233, 121] width 209 height 15
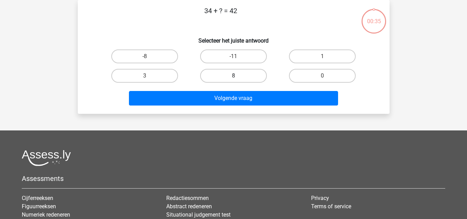
scroll to position [4, 0]
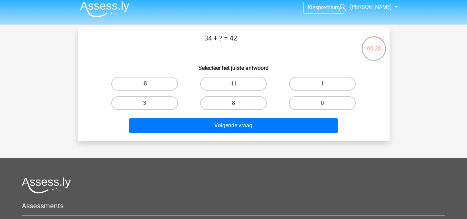
click at [251, 100] on label "8" at bounding box center [233, 103] width 67 height 14
click at [238, 103] on input "8" at bounding box center [235, 105] width 4 height 4
radio input "true"
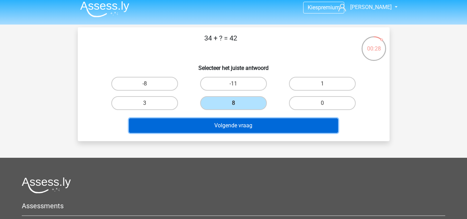
click at [251, 126] on button "Volgende vraag" at bounding box center [233, 125] width 209 height 15
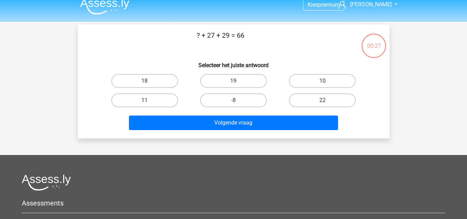
scroll to position [4, 0]
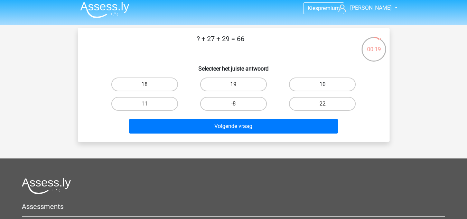
click at [312, 84] on label "10" at bounding box center [322, 84] width 67 height 14
click at [322, 84] on input "10" at bounding box center [324, 86] width 4 height 4
radio input "true"
click at [320, 106] on label "22" at bounding box center [322, 104] width 67 height 14
click at [322, 106] on input "22" at bounding box center [324, 106] width 4 height 4
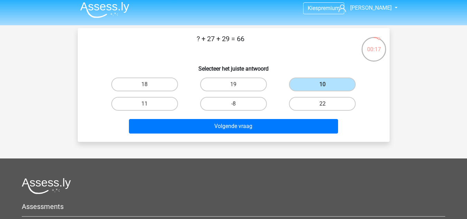
radio input "true"
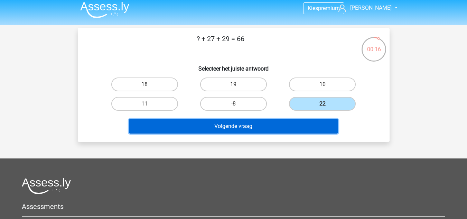
click at [275, 126] on button "Volgende vraag" at bounding box center [233, 126] width 209 height 15
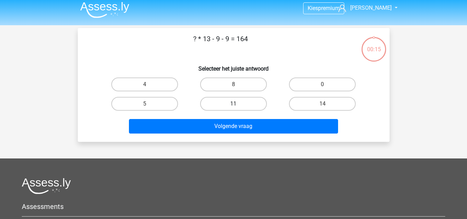
scroll to position [0, 0]
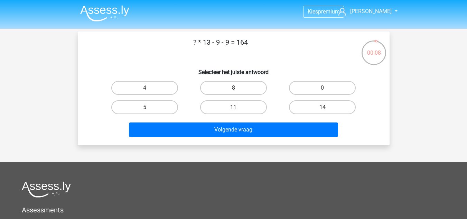
click at [239, 88] on label "8" at bounding box center [233, 88] width 67 height 14
click at [238, 88] on input "8" at bounding box center [235, 90] width 4 height 4
radio input "true"
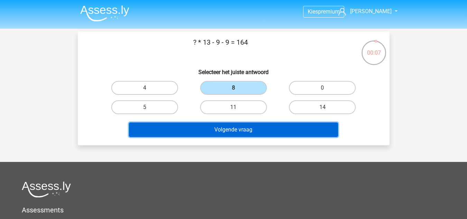
click at [241, 128] on button "Volgende vraag" at bounding box center [233, 129] width 209 height 15
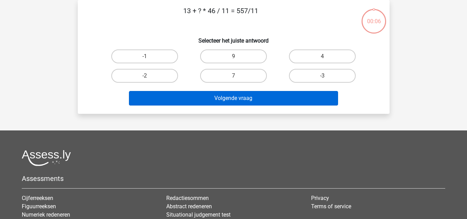
scroll to position [0, 0]
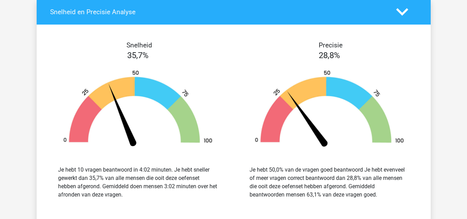
scroll to position [797, 0]
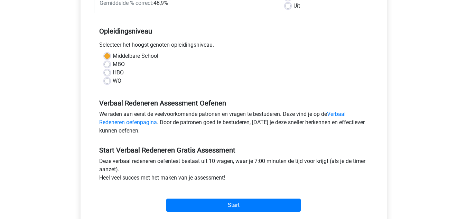
scroll to position [127, 0]
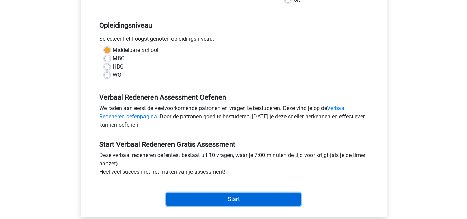
click at [242, 198] on input "Start" at bounding box center [233, 198] width 134 height 13
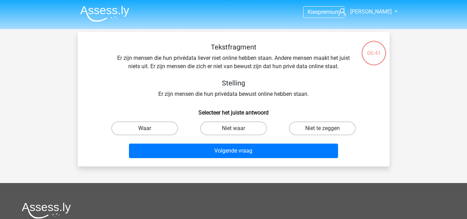
click at [164, 130] on label "Waar" at bounding box center [144, 128] width 67 height 14
click at [149, 130] on input "Waar" at bounding box center [146, 130] width 4 height 4
radio input "true"
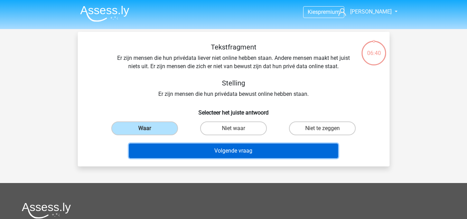
click at [202, 151] on button "Volgende vraag" at bounding box center [233, 150] width 209 height 15
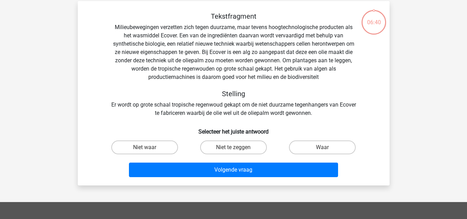
scroll to position [32, 0]
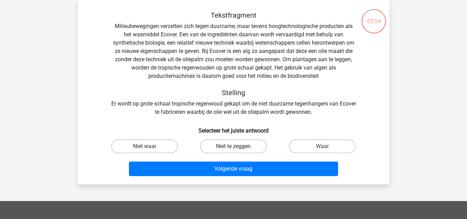
click at [251, 145] on label "Niet te zeggen" at bounding box center [233, 146] width 67 height 14
click at [238, 146] on input "Niet te zeggen" at bounding box center [235, 148] width 4 height 4
radio input "true"
click at [251, 146] on label "Niet te zeggen" at bounding box center [233, 146] width 67 height 14
click at [238, 146] on input "Niet te zeggen" at bounding box center [235, 148] width 4 height 4
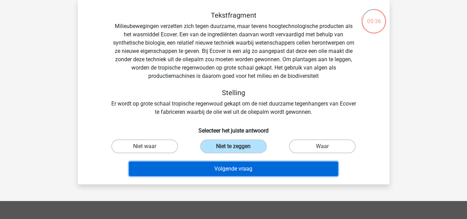
click at [257, 165] on button "Volgende vraag" at bounding box center [233, 168] width 209 height 15
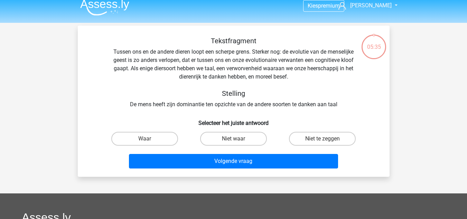
scroll to position [6, 0]
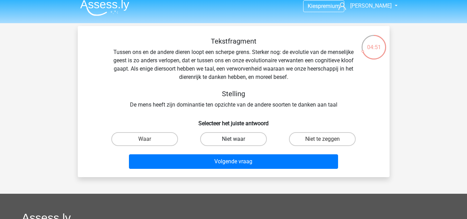
click at [240, 139] on label "Niet waar" at bounding box center [233, 139] width 67 height 14
click at [238, 139] on input "Niet waar" at bounding box center [235, 141] width 4 height 4
radio input "true"
click at [166, 137] on label "Waar" at bounding box center [144, 139] width 67 height 14
click at [149, 139] on input "Waar" at bounding box center [146, 141] width 4 height 4
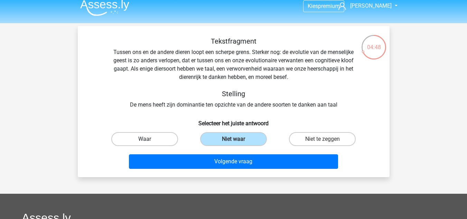
radio input "true"
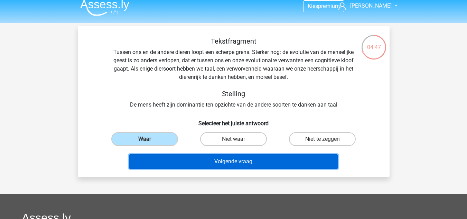
click at [220, 161] on button "Volgende vraag" at bounding box center [233, 161] width 209 height 15
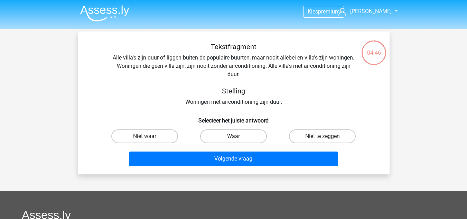
scroll to position [0, 0]
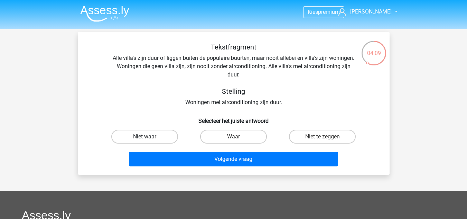
click at [157, 134] on label "Niet waar" at bounding box center [144, 137] width 67 height 14
click at [149, 136] on input "Niet waar" at bounding box center [146, 138] width 4 height 4
radio input "true"
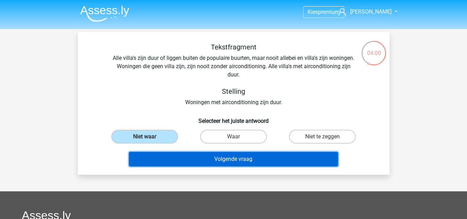
click at [196, 155] on button "Volgende vraag" at bounding box center [233, 159] width 209 height 15
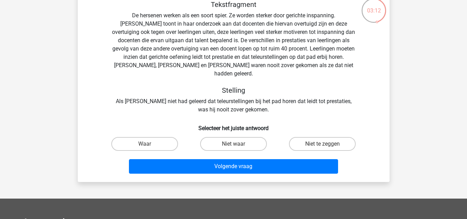
scroll to position [43, 0]
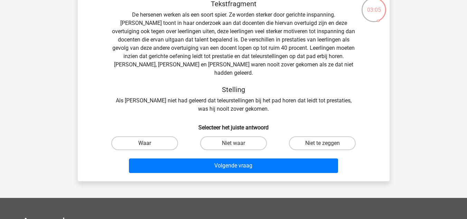
click at [176, 136] on label "Waar" at bounding box center [144, 143] width 67 height 14
click at [149, 143] on input "Waar" at bounding box center [146, 145] width 4 height 4
radio input "true"
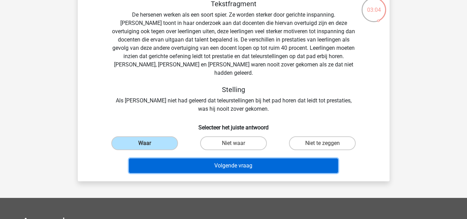
click at [192, 158] on button "Volgende vraag" at bounding box center [233, 165] width 209 height 15
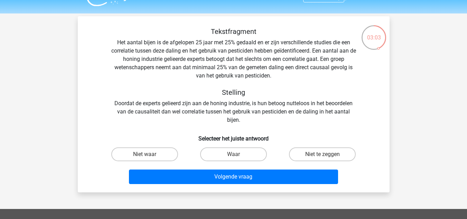
scroll to position [15, 0]
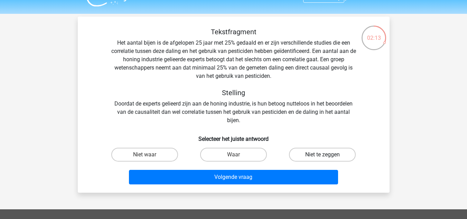
click at [306, 152] on label "Niet te zeggen" at bounding box center [322, 154] width 67 height 14
click at [322, 154] on input "Niet te zeggen" at bounding box center [324, 156] width 4 height 4
radio input "true"
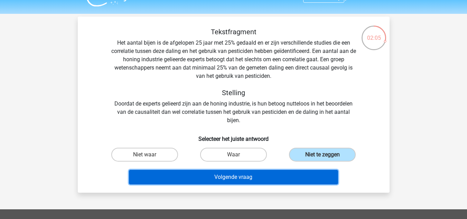
click at [240, 174] on button "Volgende vraag" at bounding box center [233, 177] width 209 height 15
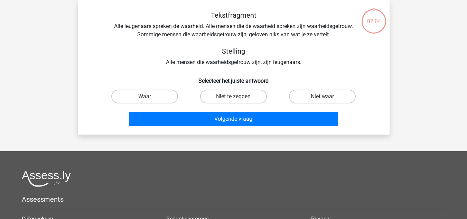
scroll to position [0, 0]
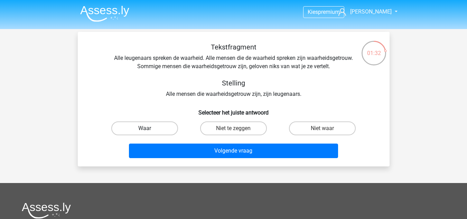
click at [162, 122] on label "Waar" at bounding box center [144, 128] width 67 height 14
click at [149, 128] on input "Waar" at bounding box center [146, 130] width 4 height 4
radio input "true"
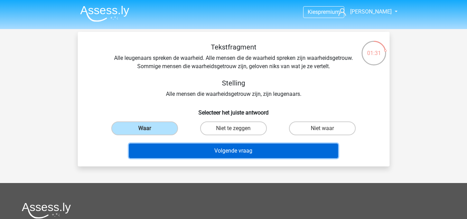
click at [202, 149] on button "Volgende vraag" at bounding box center [233, 150] width 209 height 15
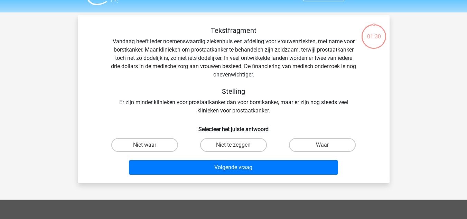
scroll to position [16, 0]
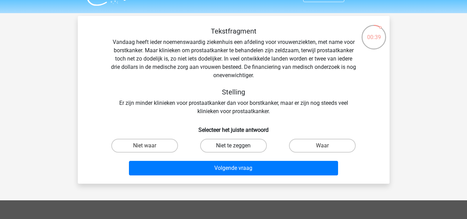
click at [224, 146] on label "Niet te zeggen" at bounding box center [233, 145] width 67 height 14
click at [233, 146] on input "Niet te zeggen" at bounding box center [235, 147] width 4 height 4
radio input "true"
click at [138, 140] on label "Niet waar" at bounding box center [144, 145] width 67 height 14
click at [144, 145] on input "Niet waar" at bounding box center [146, 147] width 4 height 4
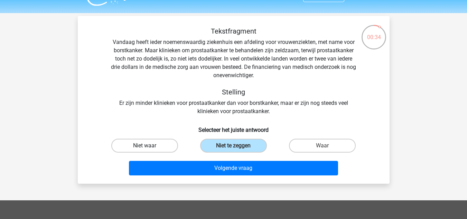
radio input "true"
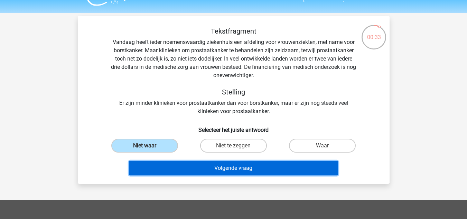
click at [183, 163] on button "Volgende vraag" at bounding box center [233, 168] width 209 height 15
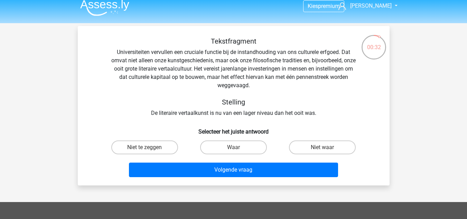
scroll to position [6, 0]
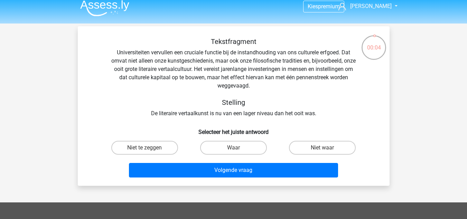
click at [307, 140] on div "Niet waar" at bounding box center [322, 147] width 89 height 19
click at [305, 149] on label "Niet waar" at bounding box center [322, 148] width 67 height 14
click at [322, 149] on input "Niet waar" at bounding box center [324, 149] width 4 height 4
radio input "true"
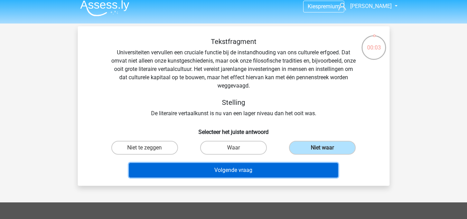
click at [284, 169] on button "Volgende vraag" at bounding box center [233, 170] width 209 height 15
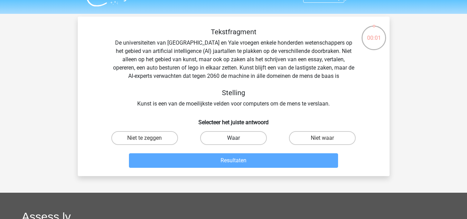
scroll to position [15, 0]
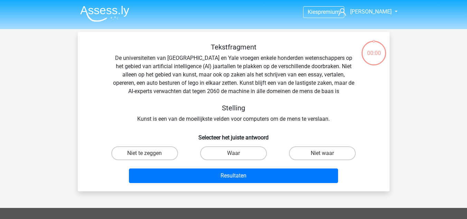
scroll to position [15, 0]
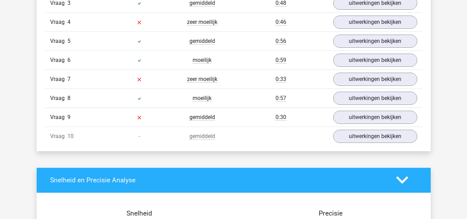
scroll to position [639, 0]
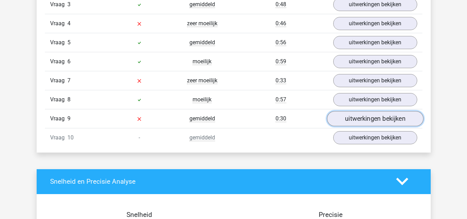
click at [345, 122] on link "uitwerkingen bekijken" at bounding box center [374, 118] width 96 height 15
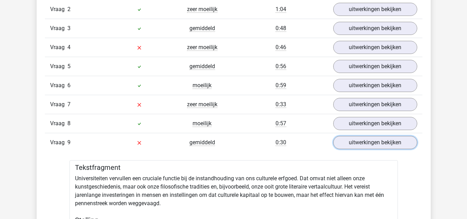
scroll to position [600, 0]
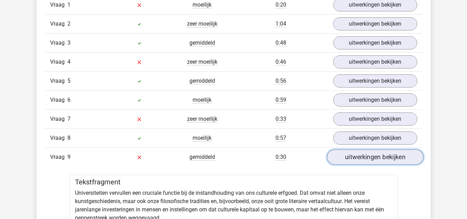
click at [374, 160] on link "uitwerkingen bekijken" at bounding box center [374, 156] width 96 height 15
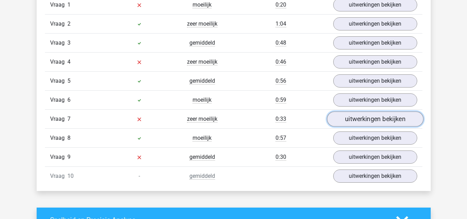
click at [360, 117] on link "uitwerkingen bekijken" at bounding box center [374, 118] width 96 height 15
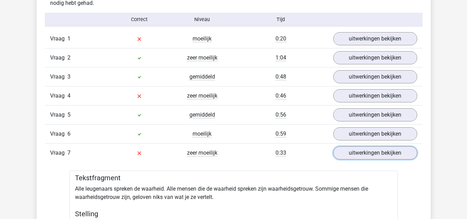
scroll to position [566, 0]
click at [361, 154] on link "uitwerkingen bekijken" at bounding box center [374, 152] width 96 height 15
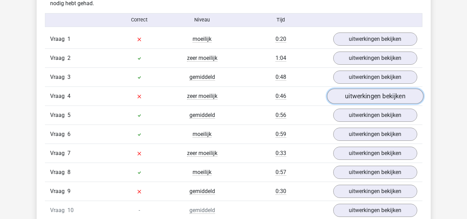
click at [366, 97] on link "uitwerkingen bekijken" at bounding box center [374, 95] width 96 height 15
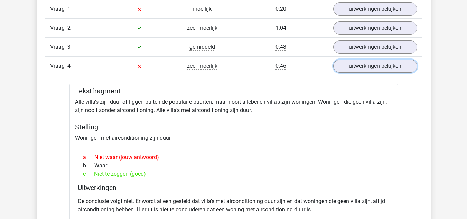
scroll to position [596, 0]
click at [341, 70] on link "uitwerkingen bekijken" at bounding box center [374, 65] width 96 height 15
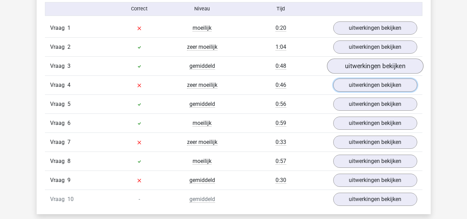
scroll to position [576, 0]
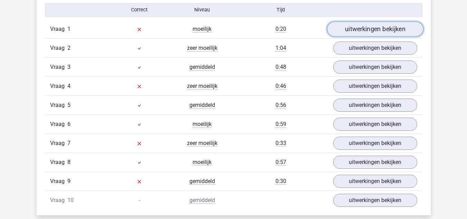
click at [341, 30] on link "uitwerkingen bekijken" at bounding box center [374, 28] width 96 height 15
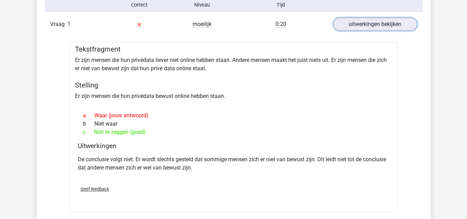
scroll to position [581, 0]
click at [387, 23] on link "uitwerkingen bekijken" at bounding box center [374, 24] width 96 height 15
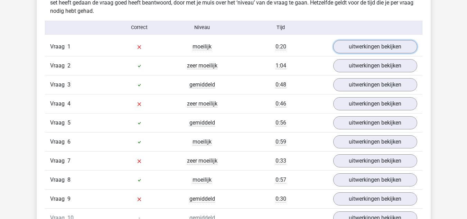
scroll to position [558, 0]
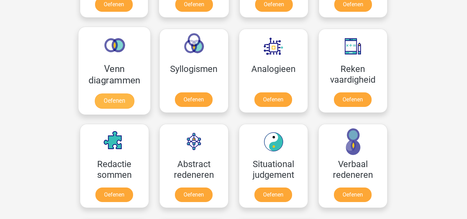
scroll to position [390, 0]
